Goal: Check status: Check status

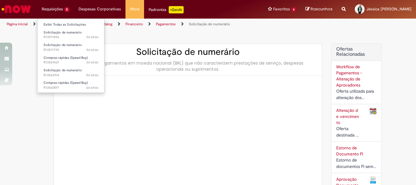
type input "**********"
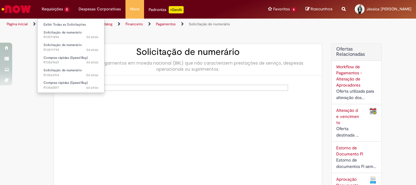
type input "**********"
click at [62, 13] on li "Requisições 5 Exibir Todas as Solicitações Solicitação de numerário 3d atrás 3 …" at bounding box center [55, 9] width 37 height 18
type input "**********"
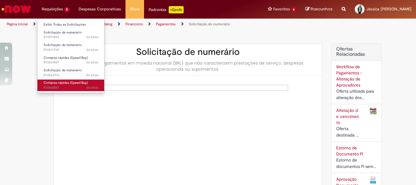
click at [72, 84] on span "Compras rápidas (Speed Buy)" at bounding box center [66, 82] width 44 height 5
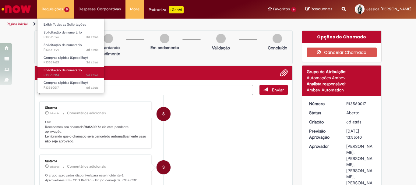
click at [68, 73] on span "5d atrás 5 dias atrás R13563914" at bounding box center [71, 75] width 55 height 5
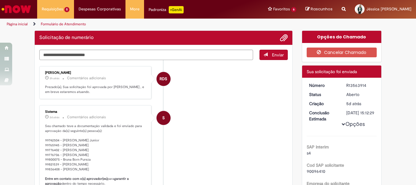
click at [90, 112] on div "Sistema" at bounding box center [95, 112] width 101 height 4
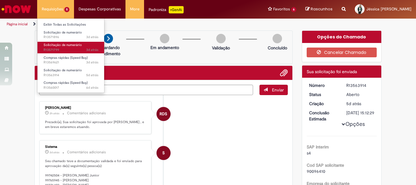
click at [74, 43] on span "Solicitação de numerário" at bounding box center [63, 45] width 38 height 5
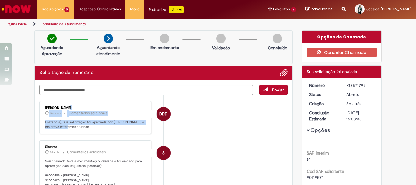
drag, startPoint x: 60, startPoint y: 125, endPoint x: 115, endPoint y: 140, distance: 57.0
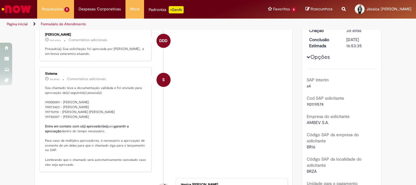
scroll to position [61, 0]
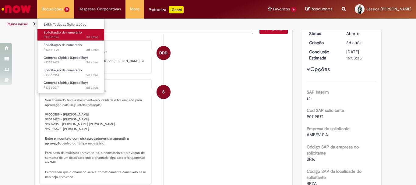
click at [70, 32] on span "Solicitação de numerário" at bounding box center [63, 32] width 38 height 5
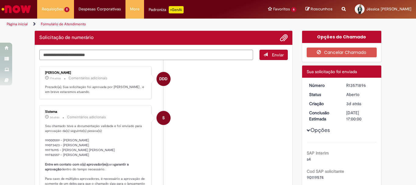
click at [131, 112] on div "Sistema" at bounding box center [95, 112] width 101 height 4
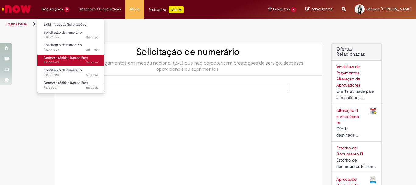
click at [75, 63] on span "3d atrás 3 dias atrás R13569621" at bounding box center [71, 62] width 55 height 5
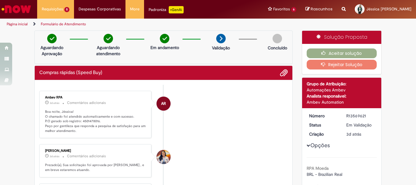
click at [86, 118] on p "Boa noite, Jéssica! O chamado foi atendido automaticamente e com sucesso. P.O g…" at bounding box center [95, 121] width 101 height 24
click at [86, 120] on p "Boa noite, Jéssica! O chamado foi atendido automaticamente e com sucesso. P.O g…" at bounding box center [95, 121] width 101 height 24
click at [87, 120] on p "Boa noite, Jéssica! O chamado foi atendido automaticamente e com sucesso. P.O g…" at bounding box center [95, 121] width 101 height 24
copy p "4501478016"
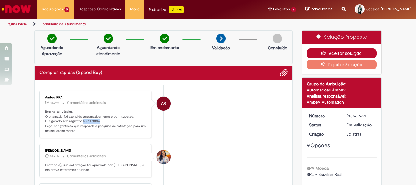
click at [334, 51] on button "Aceitar solução" at bounding box center [342, 53] width 70 height 10
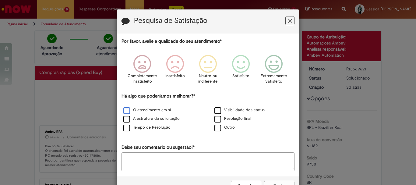
click at [146, 110] on label "O atendimento em si" at bounding box center [146, 110] width 47 height 6
click at [146, 117] on label "A estrutura da solicitação" at bounding box center [151, 119] width 56 height 6
click at [144, 125] on label "Tempo de Resolução" at bounding box center [146, 128] width 47 height 6
click at [227, 109] on label "Visibilidade dos status" at bounding box center [239, 110] width 50 height 6
click at [224, 118] on label "Resolução final" at bounding box center [232, 119] width 37 height 6
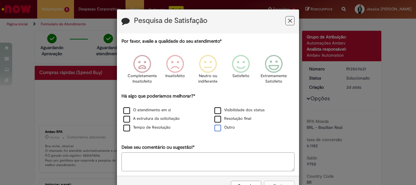
click at [221, 124] on div "Outro" at bounding box center [254, 128] width 90 height 8
click at [220, 128] on label "Outro" at bounding box center [224, 128] width 20 height 6
click at [236, 59] on icon "Feedback" at bounding box center [241, 64] width 23 height 18
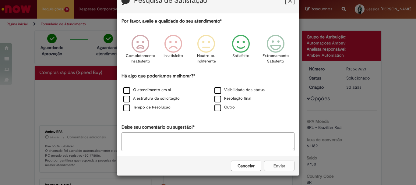
scroll to position [20, 0]
click at [238, 45] on icon "Feedback" at bounding box center [241, 44] width 23 height 18
click at [271, 164] on div "Cancelar Enviar" at bounding box center [208, 166] width 182 height 20
click at [262, 43] on icon "Feedback" at bounding box center [273, 44] width 23 height 18
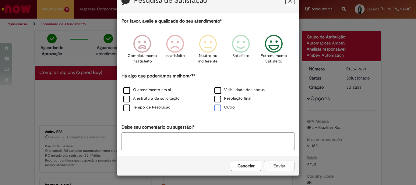
click at [218, 110] on label "Outro" at bounding box center [224, 107] width 20 height 6
click at [278, 168] on button "Enviar" at bounding box center [279, 165] width 30 height 10
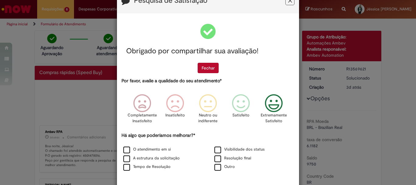
scroll to position [0, 0]
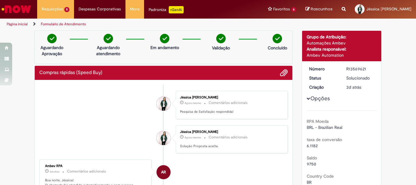
click at [61, 127] on li "Jéssica [PERSON_NAME] Agora mesmo Agora mesmo Comentários adicionais Solução Pr…" at bounding box center [163, 139] width 248 height 28
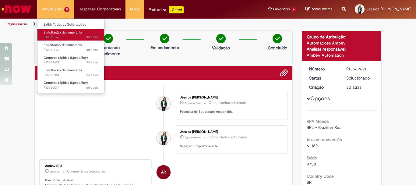
click at [59, 30] on span "Solicitação de numerário" at bounding box center [63, 32] width 38 height 5
click at [75, 38] on span "3d atrás 3 dias atrás R13571896" at bounding box center [71, 37] width 55 height 5
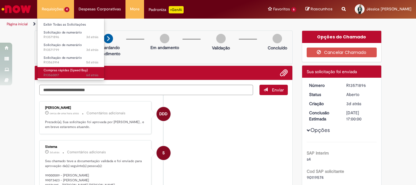
click at [69, 72] on span "Compras rápidas (Speed Buy)" at bounding box center [66, 70] width 44 height 5
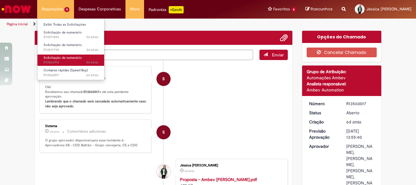
click at [70, 63] on span "5d atrás 5 dias atrás R13563914" at bounding box center [71, 62] width 55 height 5
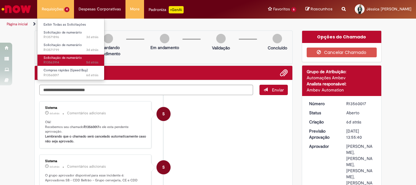
click at [70, 63] on span "5d atrás 5 dias atrás R13563914" at bounding box center [71, 62] width 55 height 5
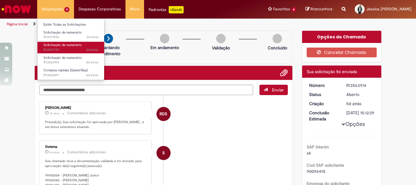
click at [79, 44] on span "Solicitação de numerário" at bounding box center [63, 45] width 38 height 5
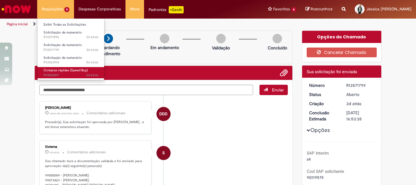
click at [56, 69] on span "Compras rápidas (Speed Buy)" at bounding box center [66, 70] width 44 height 5
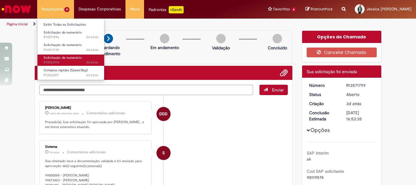
click at [71, 63] on span "5d atrás 5 dias atrás R13563914" at bounding box center [71, 62] width 55 height 5
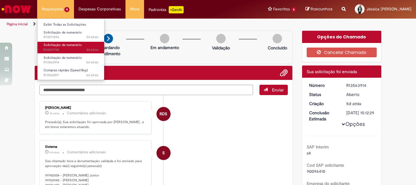
click at [71, 46] on span "Solicitação de numerário" at bounding box center [63, 45] width 38 height 5
